Goal: Information Seeking & Learning: Learn about a topic

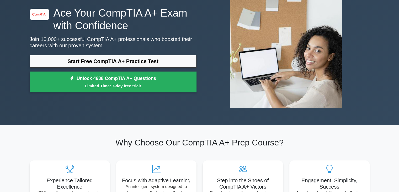
scroll to position [52, 0]
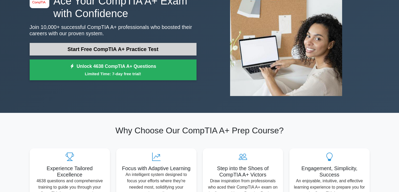
click at [128, 50] on link "Start Free CompTIA A+ Practice Test" at bounding box center [113, 49] width 167 height 13
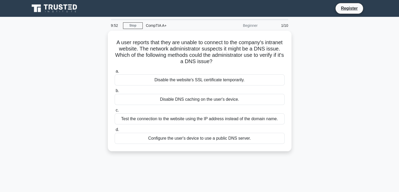
drag, startPoint x: 328, startPoint y: 55, endPoint x: 339, endPoint y: 25, distance: 31.6
click at [329, 53] on div "A user reports that they are unable to connect to the company's intranet websit…" at bounding box center [199, 94] width 346 height 126
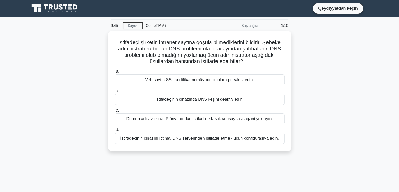
click at [308, 61] on div "İstifadəçi şirkətin intranet saytına qoşula bilmədiklərini bildirir. Şəbəkə adm…" at bounding box center [199, 94] width 346 height 126
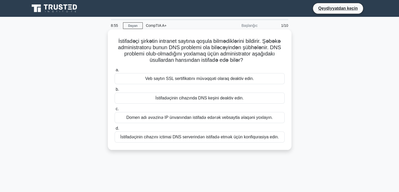
click at [164, 141] on div "İstifadəçinin cihazını ictimai DNS serverindən istifadə etmək üçün konfiqurasiy…" at bounding box center [200, 136] width 170 height 11
click at [115, 130] on input "d. İstifadəçinin cihazını ictimai DNS serverindən istifadə etmək üçün konfiqura…" at bounding box center [115, 127] width 0 height 3
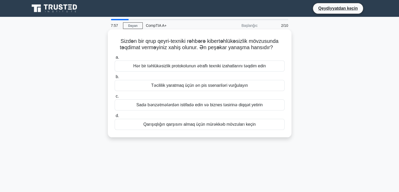
click at [167, 103] on font "Sadə bənzətmələrdən istifadə edin və biznes təsirinə diqqət yetirin" at bounding box center [199, 104] width 126 height 4
click at [115, 98] on input "c. Sadə bənzətmələrdən istifadə edin və biznes təsirinə diqqət yetirin" at bounding box center [115, 95] width 0 height 3
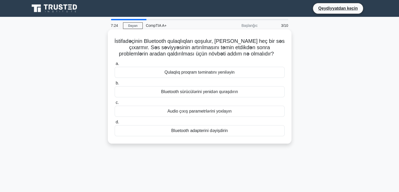
click at [166, 111] on div "Audio çıxış parametrlərini yoxlayın" at bounding box center [200, 110] width 170 height 11
click at [115, 104] on input "c. Audio çıxış parametrlərini yoxlayın" at bounding box center [115, 102] width 0 height 3
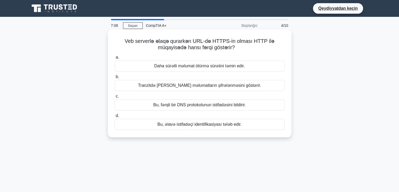
click at [180, 85] on font "Tranzitdə olan məlumatların şifrələnməsini göstərir." at bounding box center [199, 85] width 123 height 4
click at [115, 78] on input "b. Tranzitdə olan məlumatların şifrələnməsini göstərir." at bounding box center [115, 76] width 0 height 3
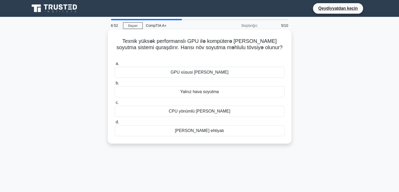
click at [178, 86] on div "Yalnız hava soyutma" at bounding box center [200, 91] width 170 height 11
click at [115, 85] on input "b. Yalnız hava soyutma" at bounding box center [115, 82] width 0 height 3
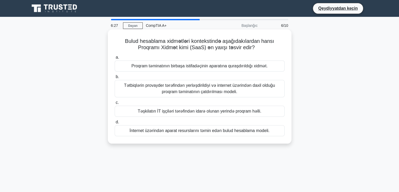
click at [187, 94] on font "Tətbiqlərin provayder tərəfindən yerləşdirildiyi və internet üzərindən daxil ol…" at bounding box center [199, 88] width 151 height 11
click at [115, 78] on input "b. Tətbiqlərin provayder tərəfindən yerləşdirildiyi və internet üzərindən daxil…" at bounding box center [115, 76] width 0 height 3
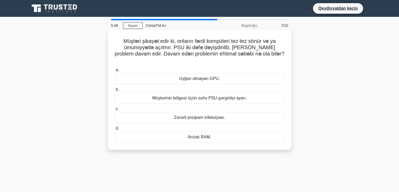
click at [186, 95] on font "Müştərinin bölgəsi üçün səhv PSU gərginliyi ayarı." at bounding box center [199, 97] width 94 height 4
click at [115, 91] on input "b. Müştərinin bölgəsi üçün səhv PSU gərginliyi ayarı." at bounding box center [115, 89] width 0 height 3
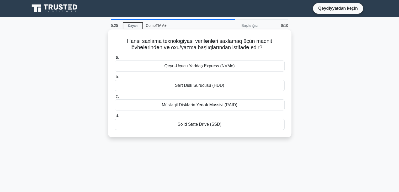
click at [192, 86] on font "Sərt Disk Sürücüsü (HDD)" at bounding box center [199, 85] width 49 height 4
click at [115, 78] on input "b. Sərt Disk Sürücüsü (HDD)" at bounding box center [115, 76] width 0 height 3
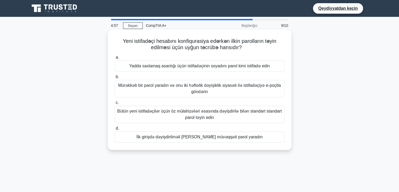
click at [203, 115] on font "Bütün yeni istifadəçilər üçün öz mülahizələri əsasında dəyişdirilə bilən standa…" at bounding box center [199, 114] width 164 height 11
click at [115, 104] on input "c. Bütün yeni istifadəçilər üçün öz mülahizələri əsasında dəyişdirilə bilən sta…" at bounding box center [115, 102] width 0 height 3
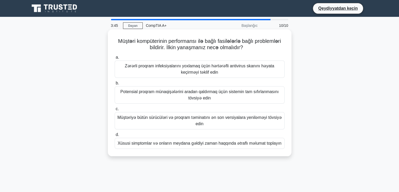
click at [198, 70] on font "Zərərli proqram infeksiyalarını yoxlamaq üçün hərtərəfli antivirus skanını həya…" at bounding box center [200, 68] width 150 height 11
click at [115, 59] on input "a. Zərərli proqram infeksiyalarını yoxlamaq üçün hərtərəfli antivirus skanını h…" at bounding box center [115, 57] width 0 height 3
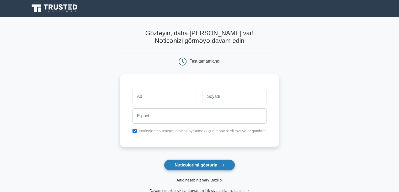
click at [197, 164] on font "Nəticələrimi göstərin" at bounding box center [196, 164] width 43 height 4
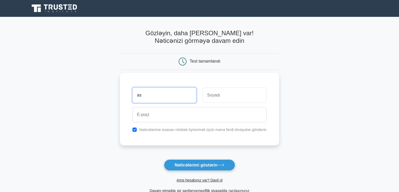
type input "a"
type input "Sabir"
click at [211, 95] on input "text" at bounding box center [235, 94] width 64 height 15
type input "mammadli"
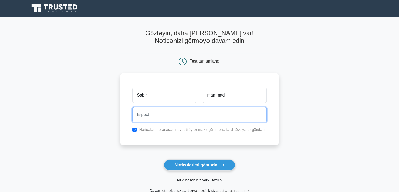
click at [207, 115] on input "email" at bounding box center [199, 114] width 134 height 15
type input "sabirmammadli111@gmail.com"
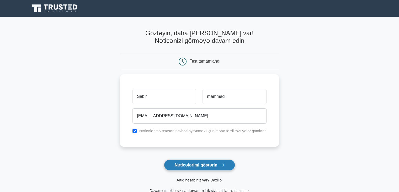
click at [198, 163] on font "Nəticələrimi göstərin" at bounding box center [196, 164] width 43 height 4
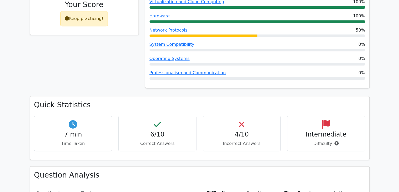
scroll to position [184, 0]
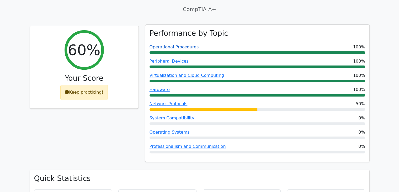
click at [162, 44] on link "Operational Procedures" at bounding box center [174, 46] width 49 height 5
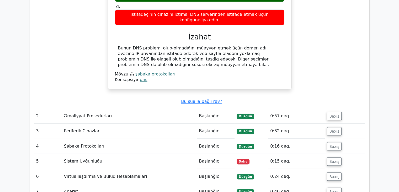
scroll to position [630, 0]
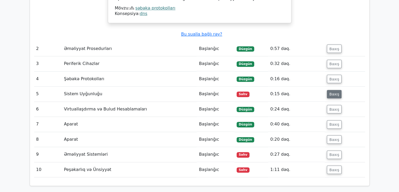
click at [335, 92] on font "Baxış" at bounding box center [334, 94] width 10 height 4
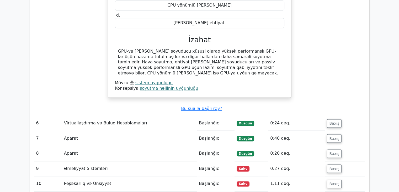
scroll to position [813, 0]
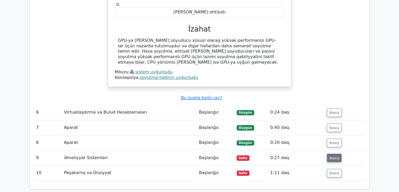
click at [334, 155] on font "Baxış" at bounding box center [334, 157] width 10 height 4
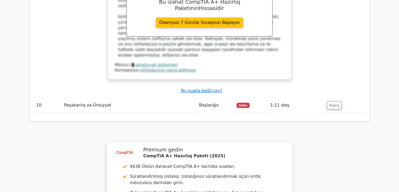
scroll to position [1128, 0]
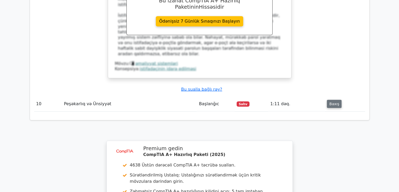
click at [337, 102] on font "Baxış" at bounding box center [334, 104] width 10 height 4
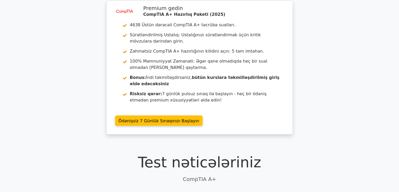
scroll to position [0, 0]
